Goal: Task Accomplishment & Management: Manage account settings

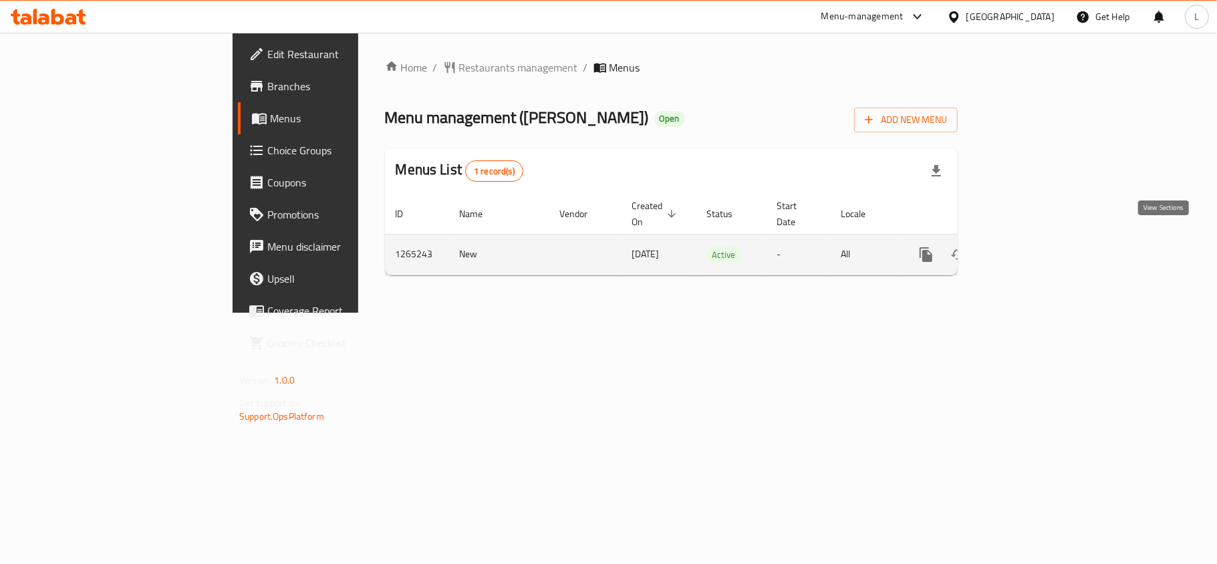
click at [1031, 247] on icon "enhanced table" at bounding box center [1023, 255] width 16 height 16
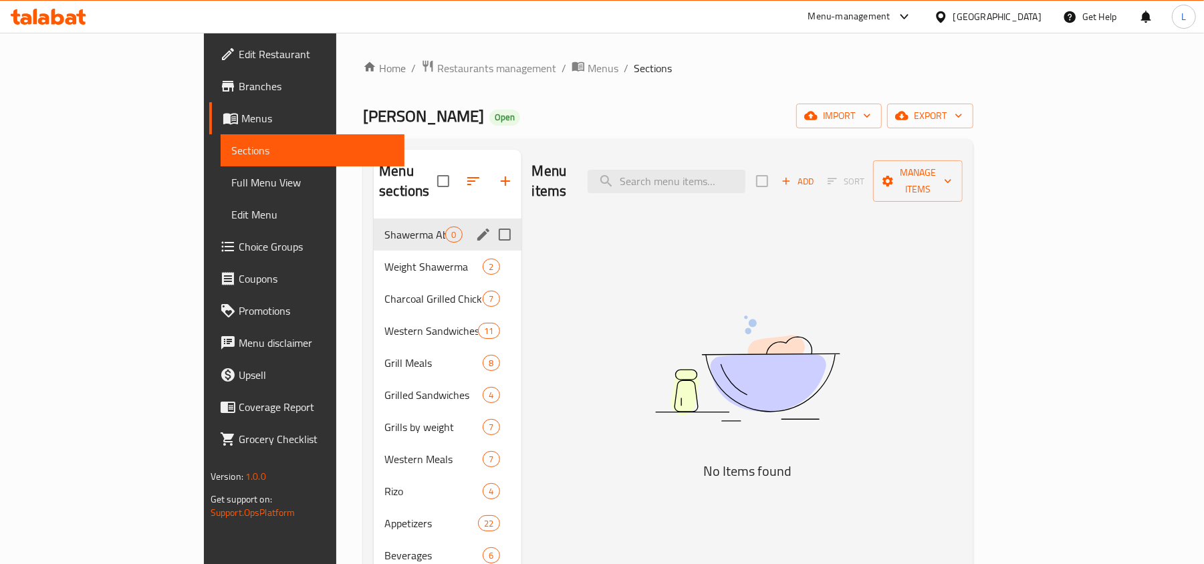
click at [374, 225] on div "Shawerma Abou Al Zulof 0" at bounding box center [447, 235] width 147 height 32
click at [491, 221] on input "Menu sections" at bounding box center [505, 235] width 28 height 28
checkbox input "true"
click at [475, 227] on icon "edit" at bounding box center [483, 235] width 16 height 16
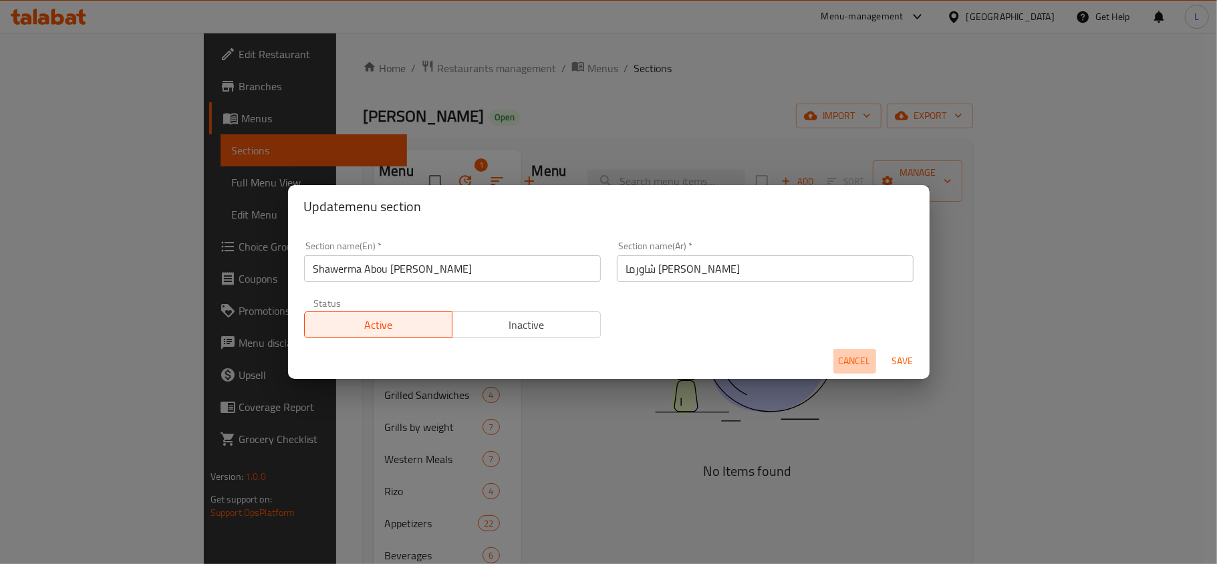
click at [855, 354] on span "Cancel" at bounding box center [855, 361] width 32 height 17
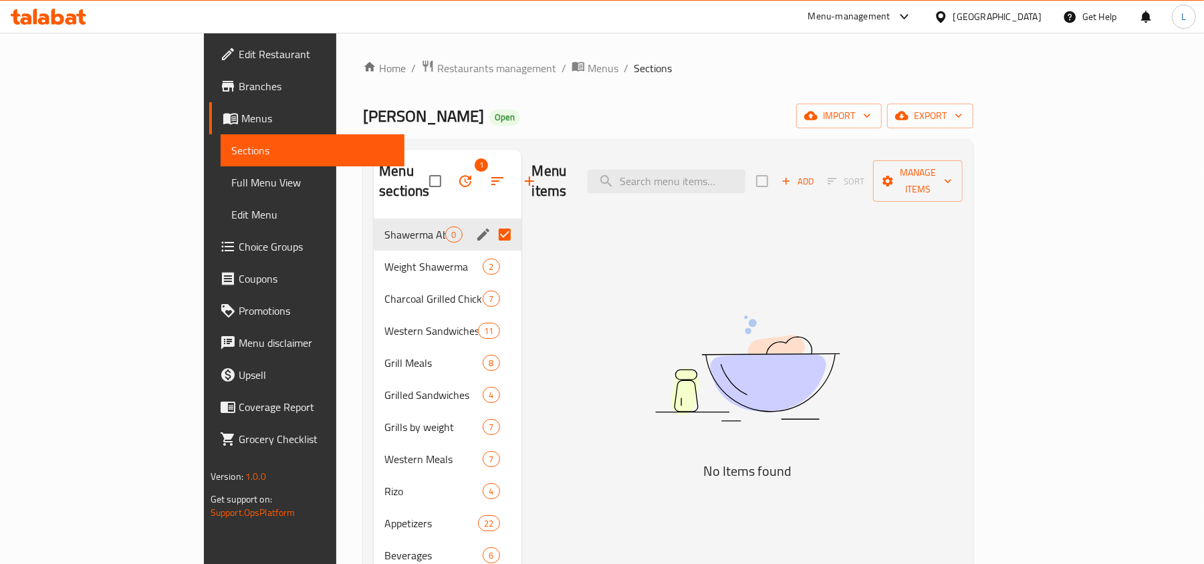
click at [239, 84] on span "Branches" at bounding box center [317, 86] width 156 height 16
